Goal: Transaction & Acquisition: Purchase product/service

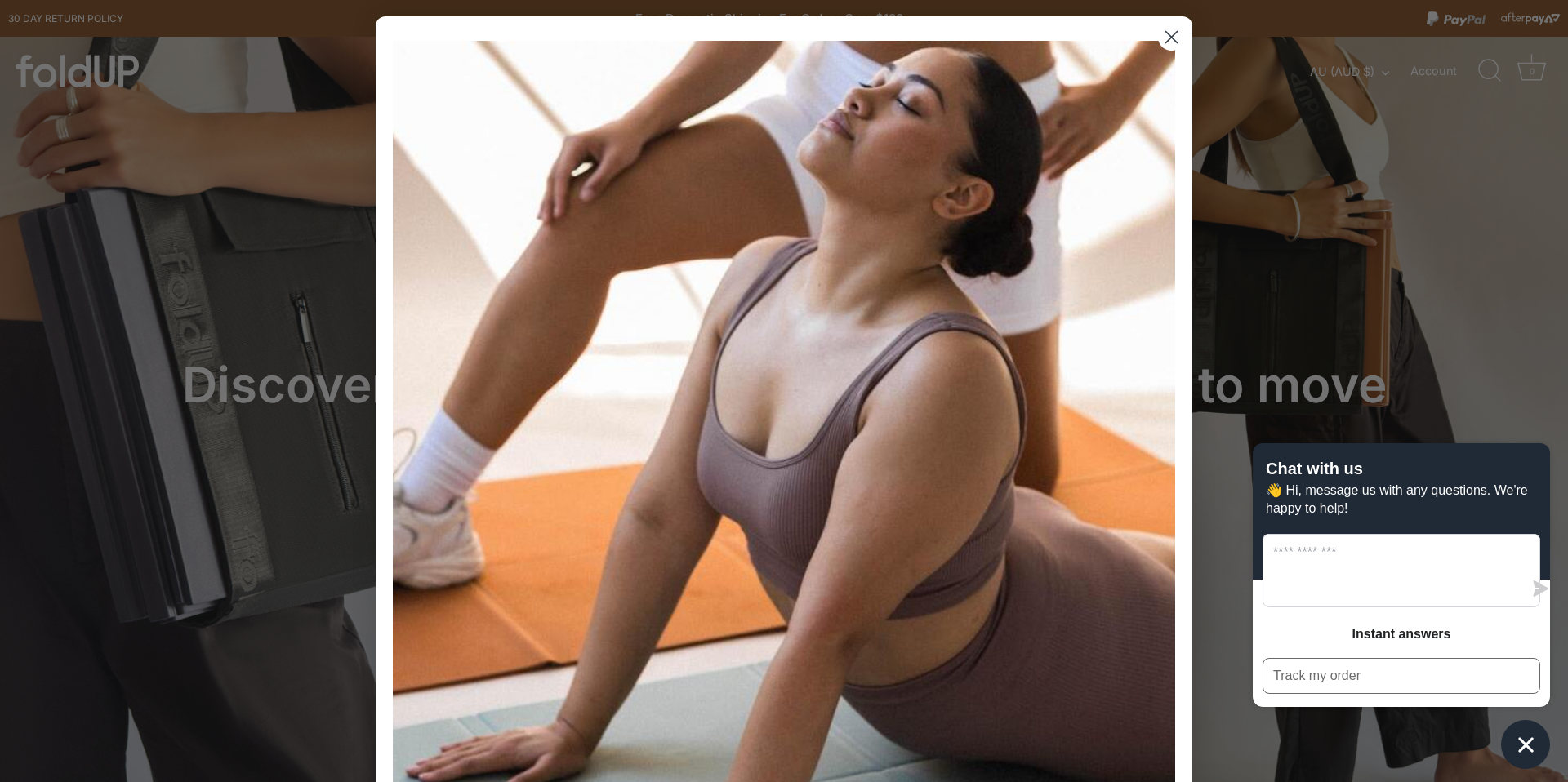
scroll to position [65, 0]
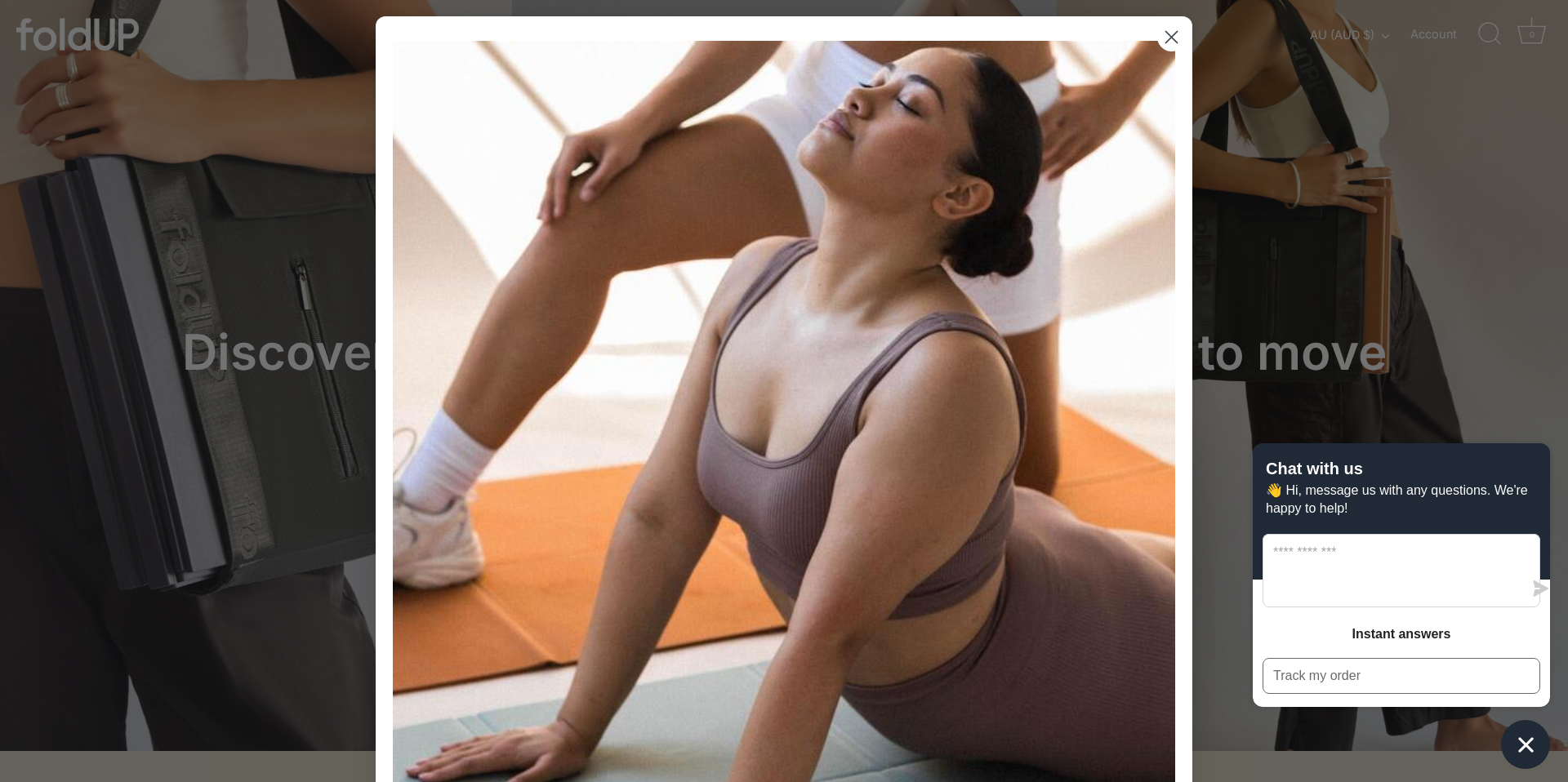
click at [1177, 35] on circle "Close dialog" at bounding box center [1171, 36] width 27 height 27
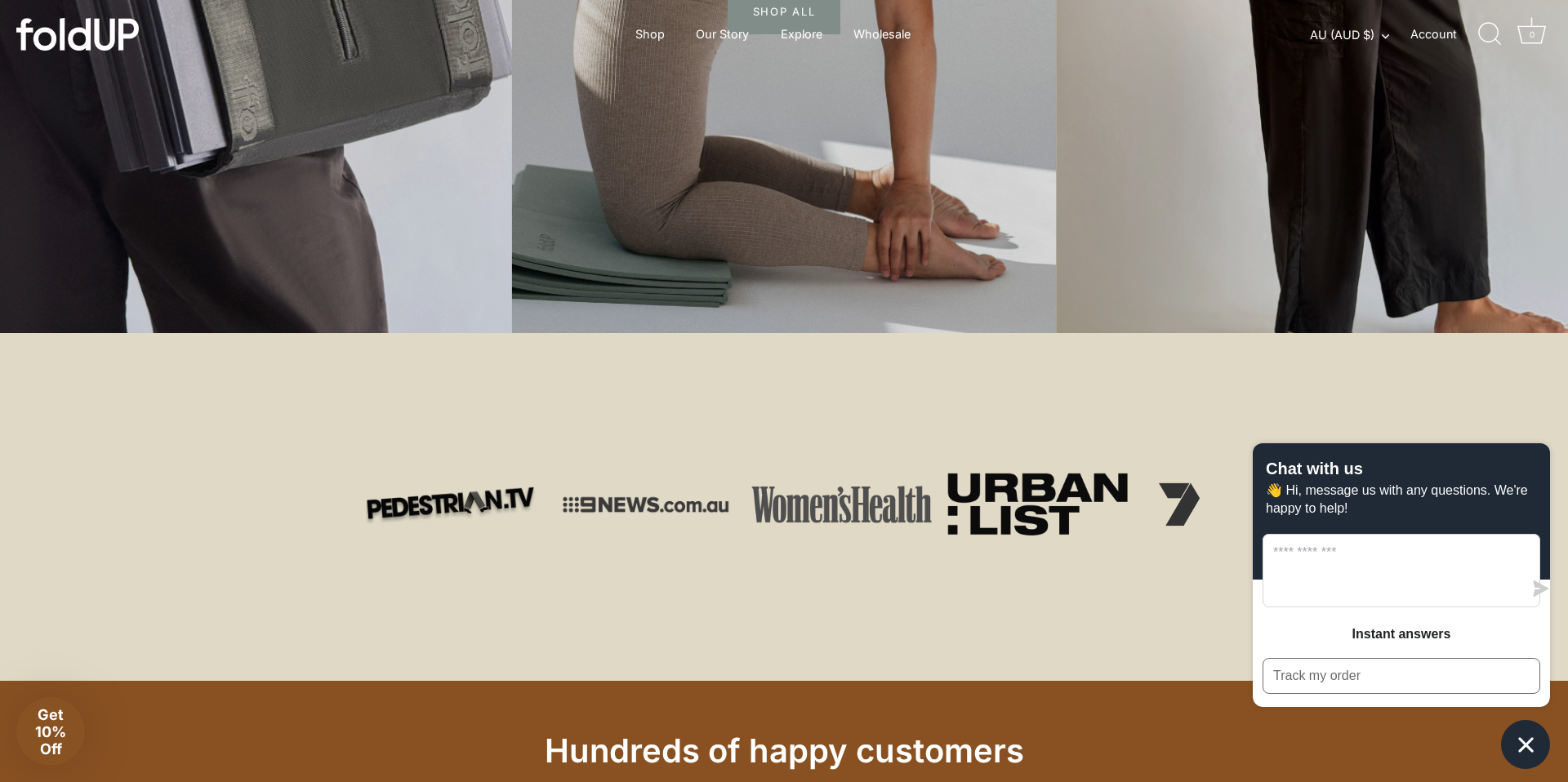
scroll to position [457, 0]
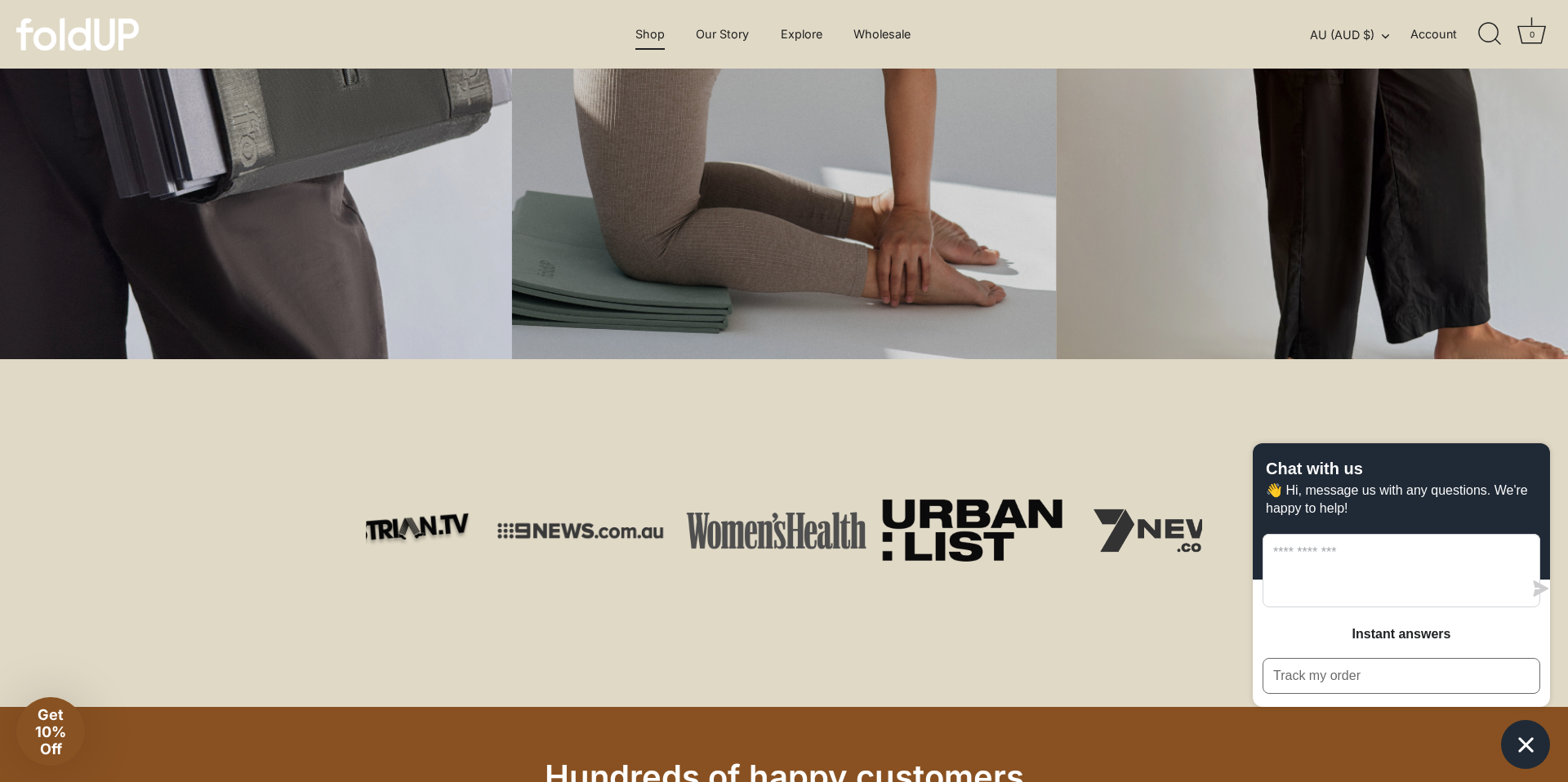
click at [644, 36] on link "Shop" at bounding box center [650, 34] width 58 height 31
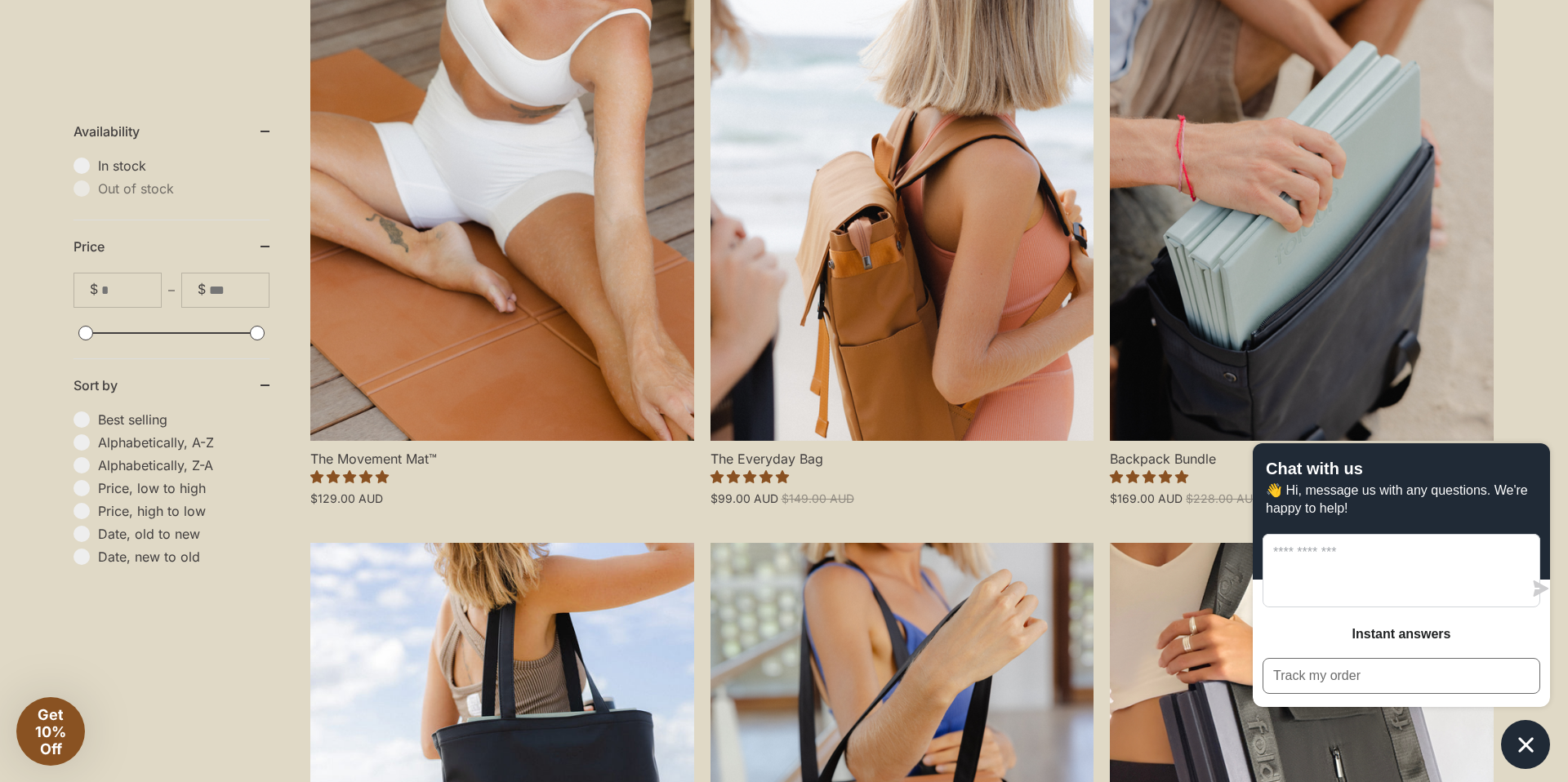
scroll to position [523, 0]
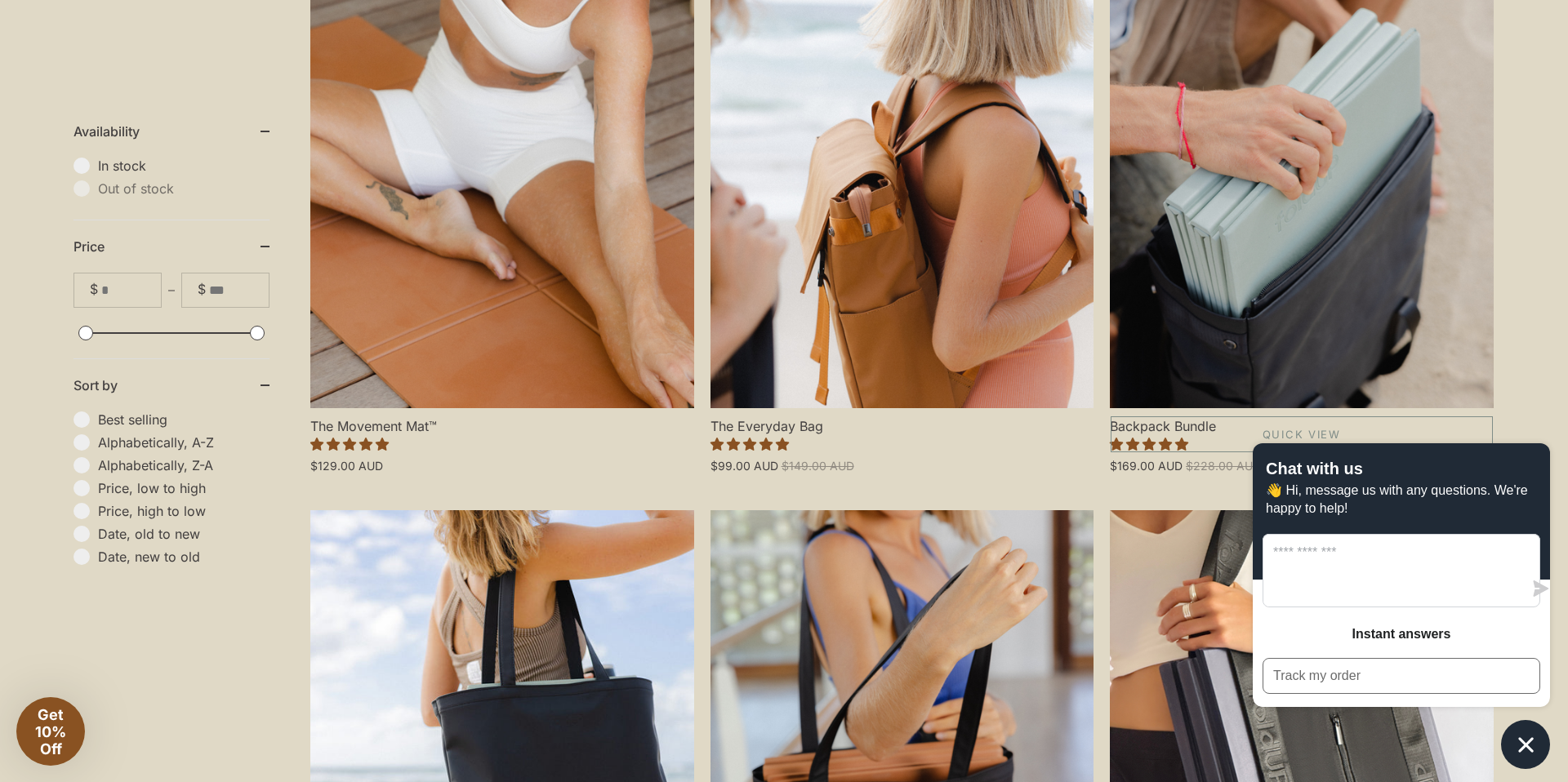
click at [1340, 230] on link "Backpack Bundle" at bounding box center [1302, 179] width 384 height 460
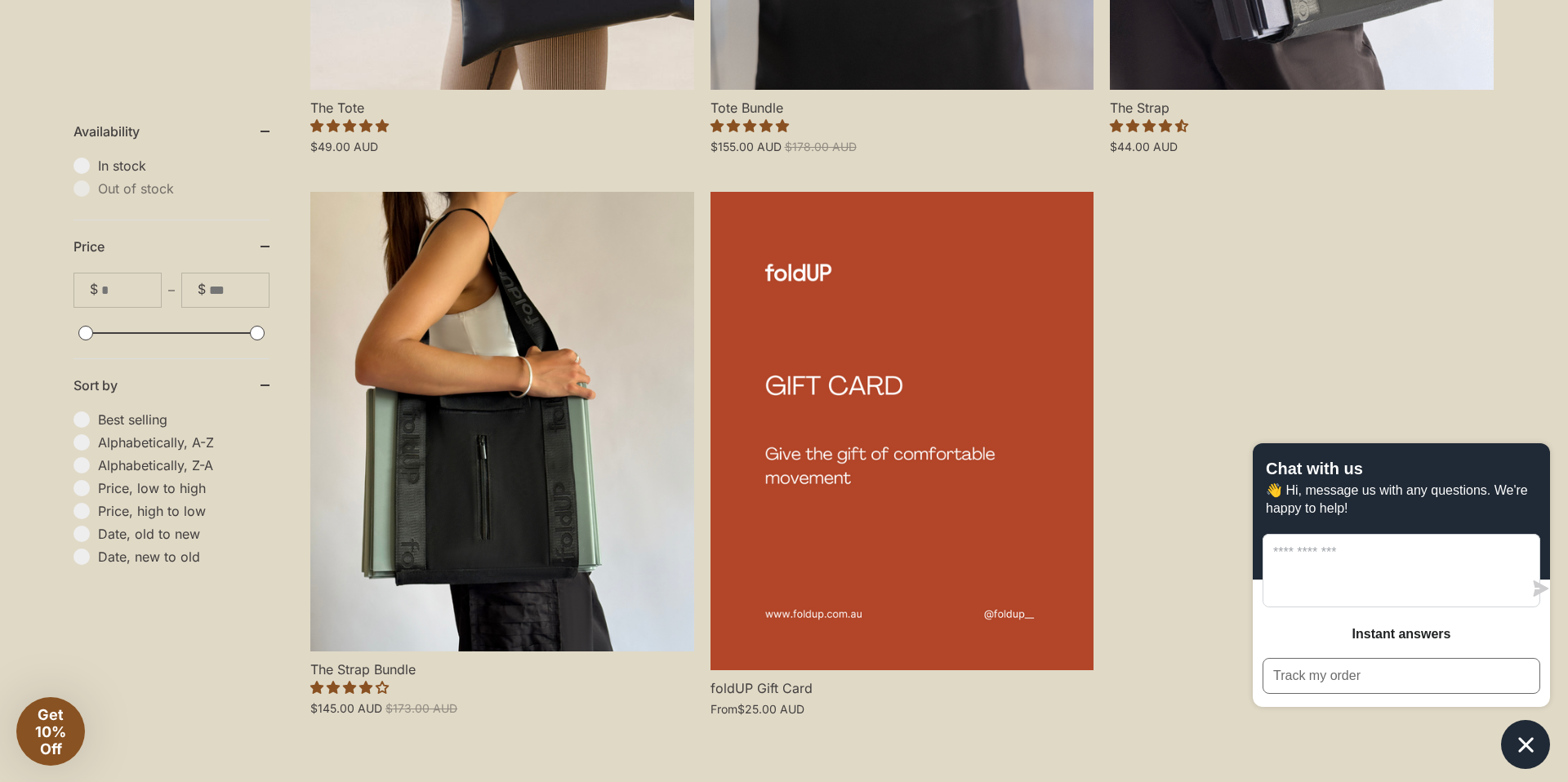
scroll to position [1405, 0]
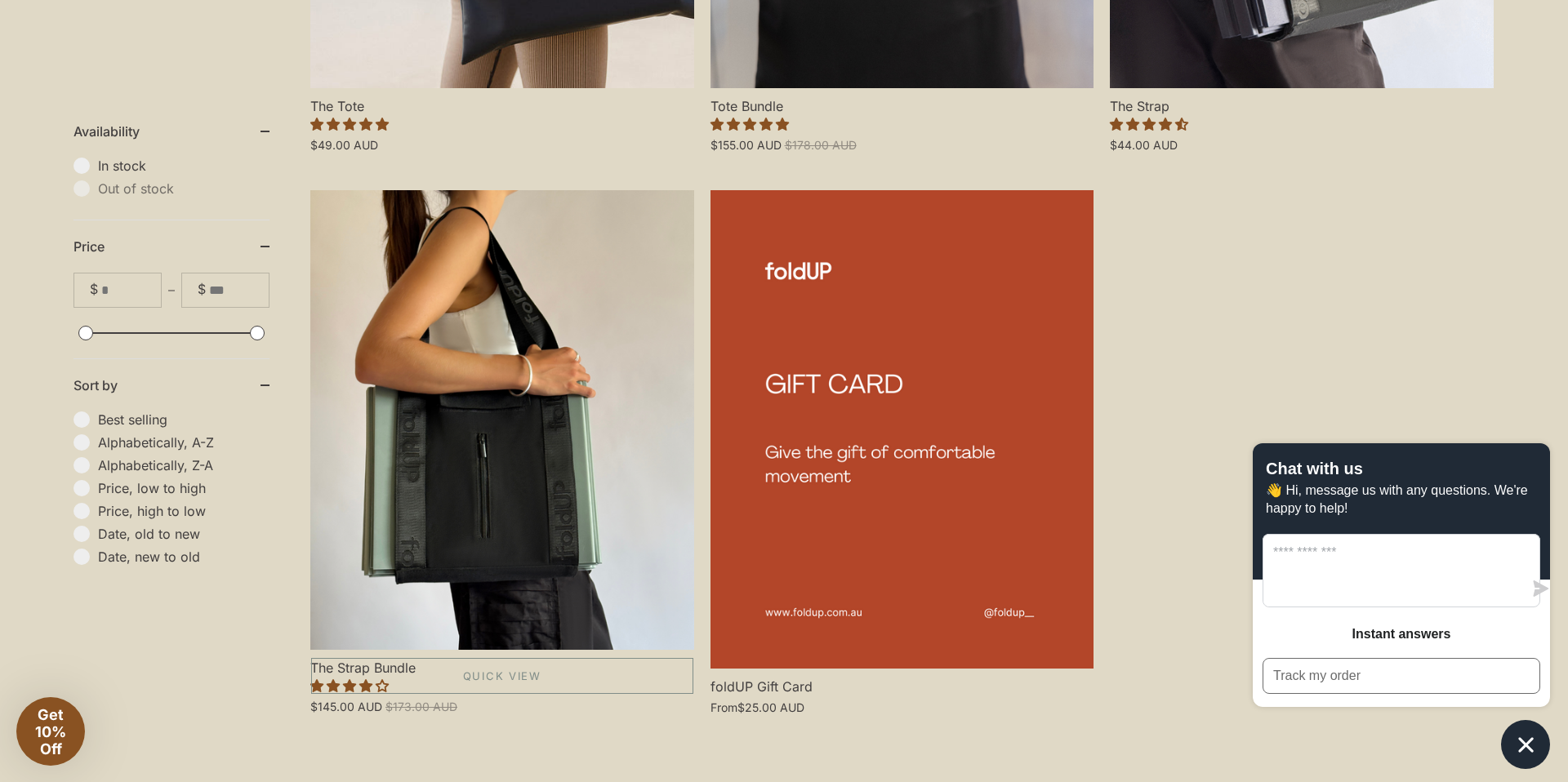
click at [447, 487] on link "The Strap Bundle" at bounding box center [502, 420] width 384 height 460
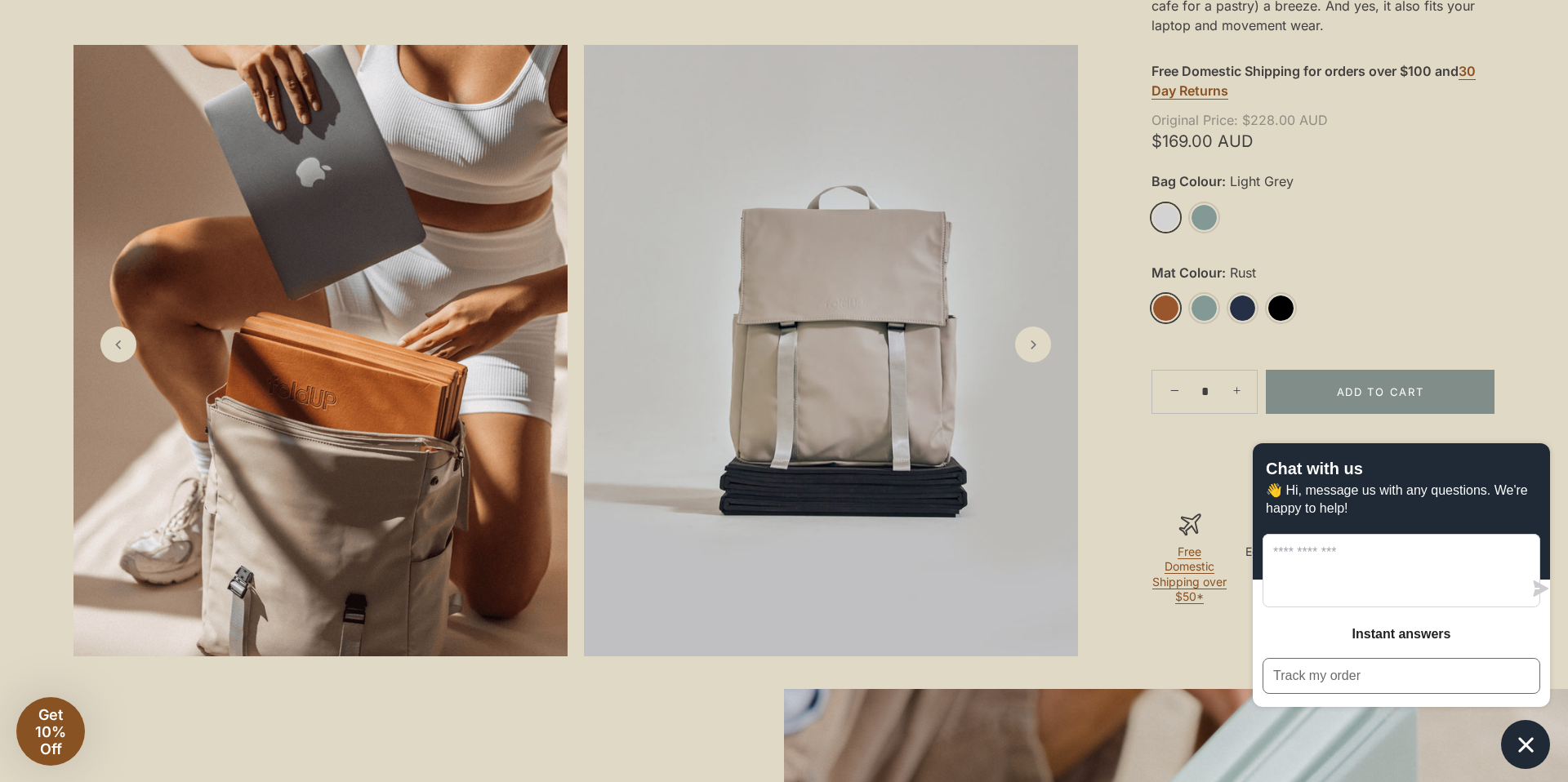
scroll to position [490, 0]
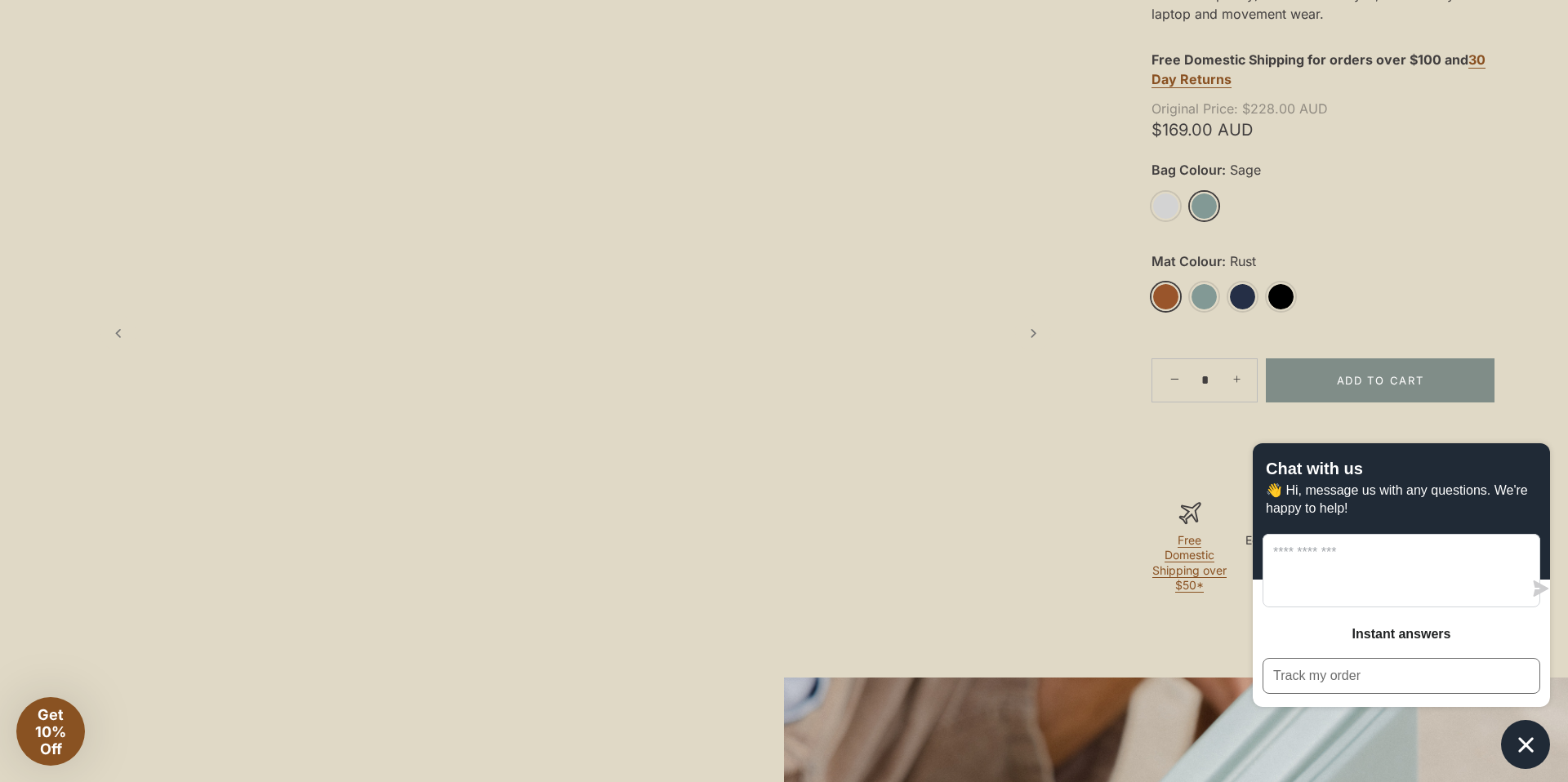
click at [1203, 201] on link "Sage" at bounding box center [1204, 206] width 29 height 29
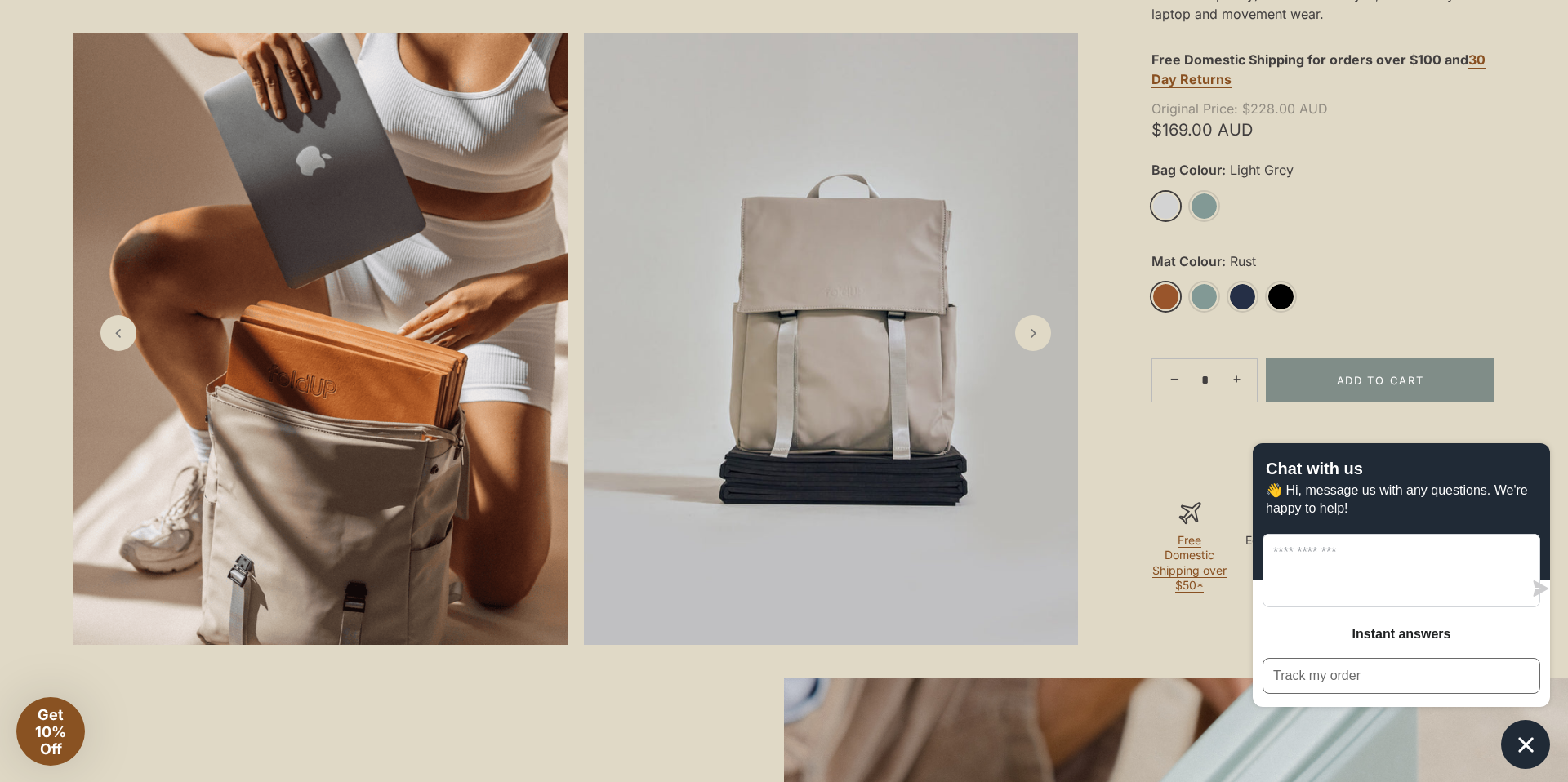
click at [1162, 196] on link "Light Grey" at bounding box center [1166, 206] width 29 height 29
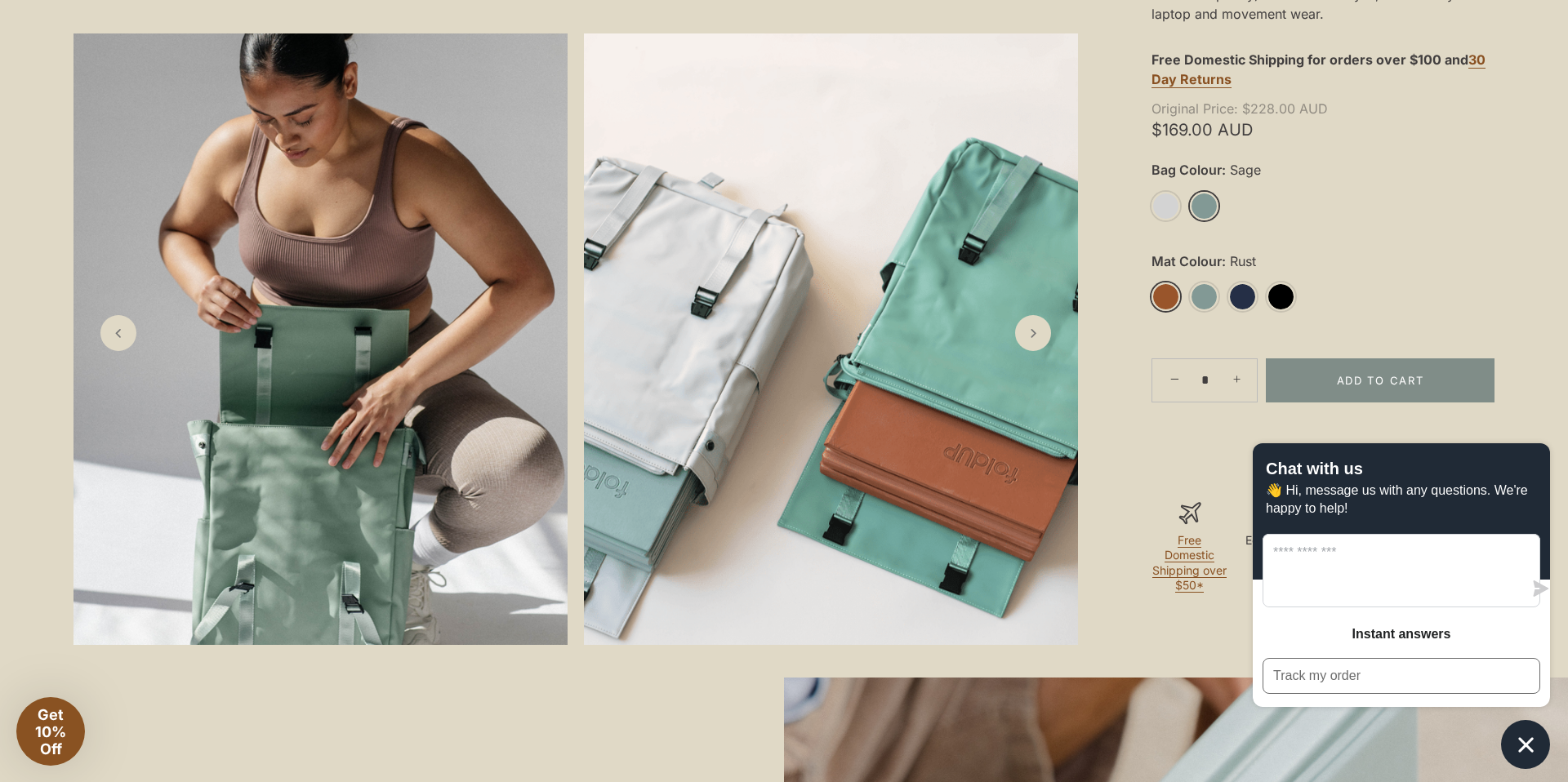
click at [1207, 195] on link "Sage" at bounding box center [1204, 206] width 29 height 29
click at [1162, 291] on link "Rust" at bounding box center [1166, 297] width 29 height 29
click at [1241, 297] on link "Midnight" at bounding box center [1242, 297] width 29 height 29
click at [1278, 293] on link "Black" at bounding box center [1281, 297] width 29 height 29
click at [1243, 294] on link "Midnight" at bounding box center [1242, 297] width 29 height 29
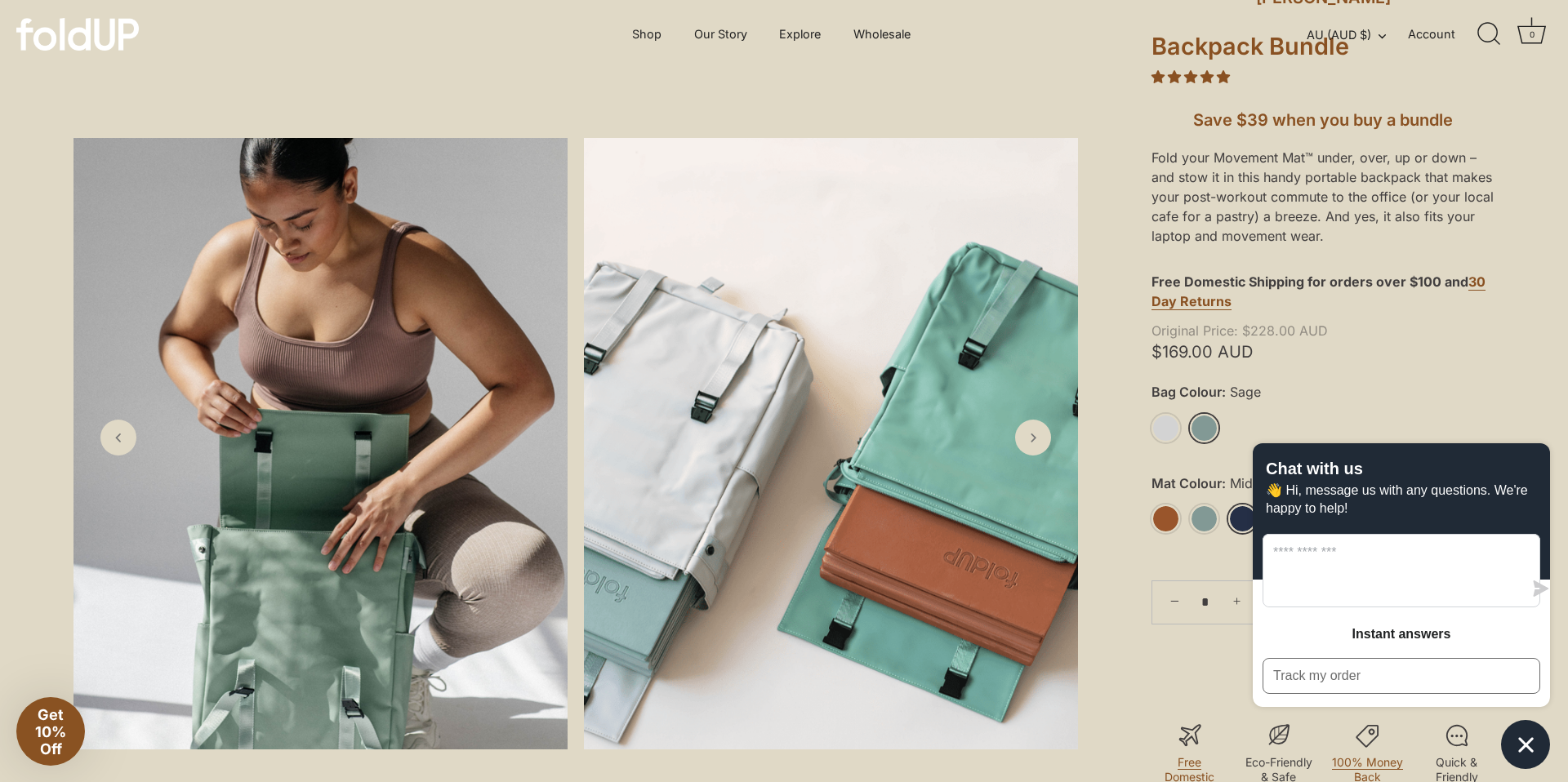
scroll to position [261, 0]
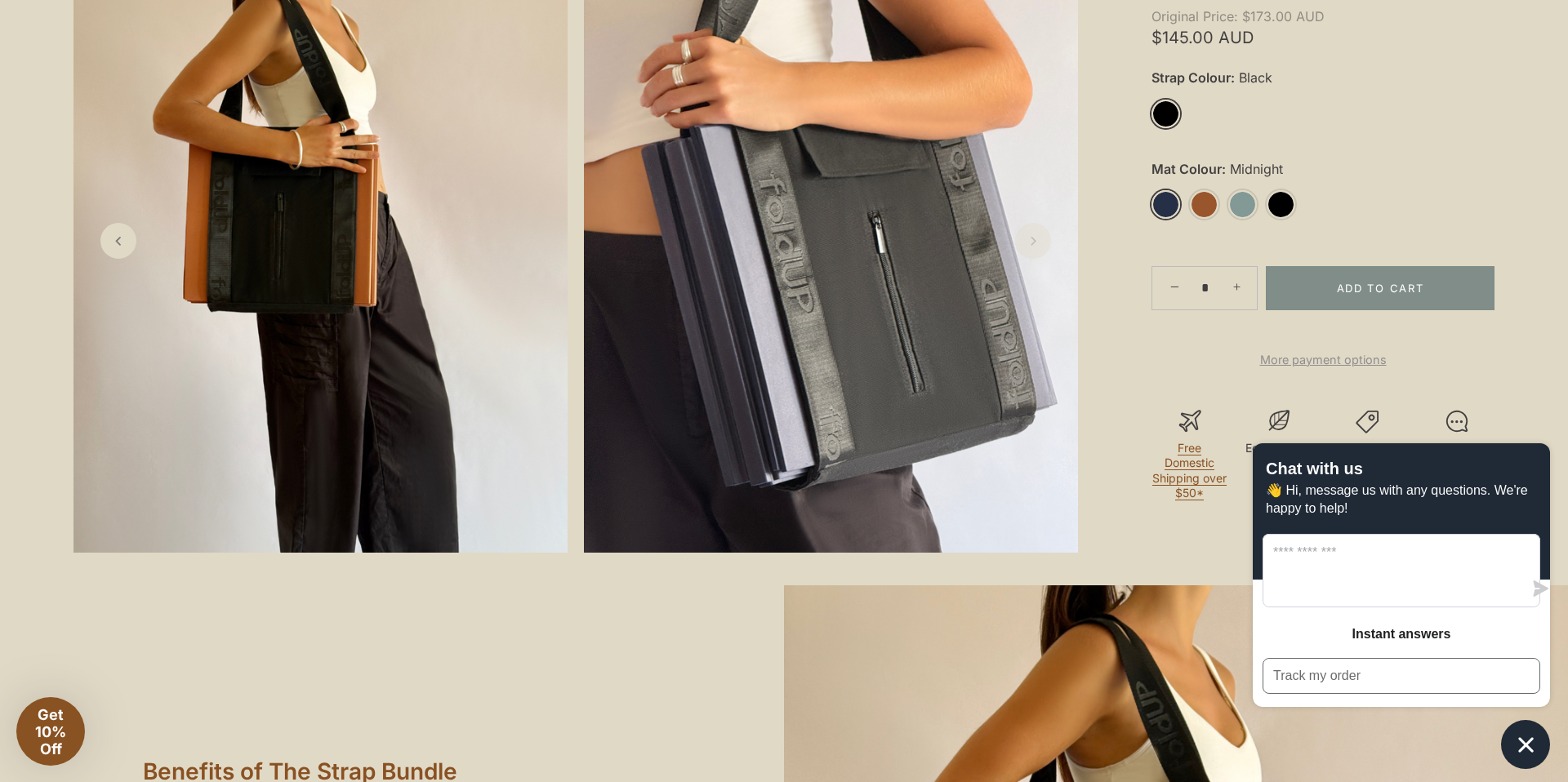
scroll to position [653, 0]
